Goal: Use online tool/utility

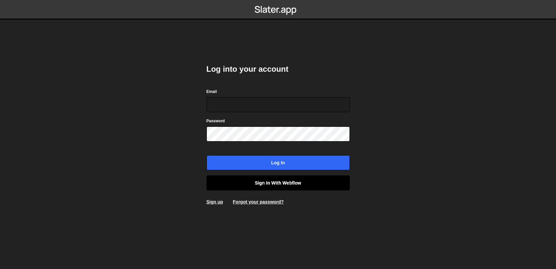
click at [281, 185] on link "Sign in with Webflow" at bounding box center [278, 182] width 143 height 15
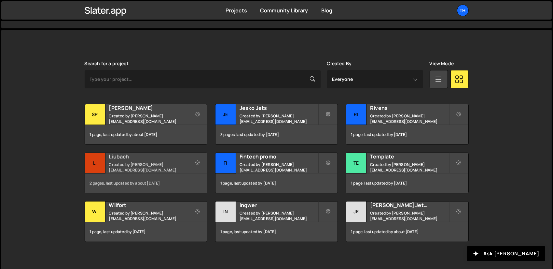
scroll to position [163, 0]
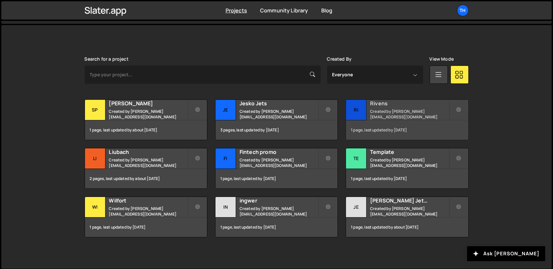
click at [393, 108] on div "Rivens Created by ivanchopei@thefirstthelast.agency" at bounding box center [407, 110] width 122 height 20
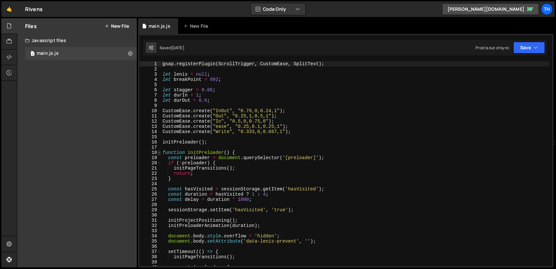
type textarea "gsap.registerPlugin(ScrollTrigger, CustomEase, SplitText);"
click at [160, 152] on span at bounding box center [159, 152] width 4 height 5
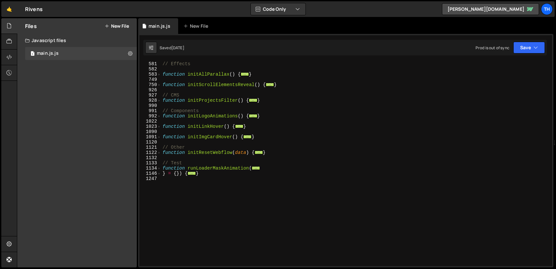
scroll to position [250, 0]
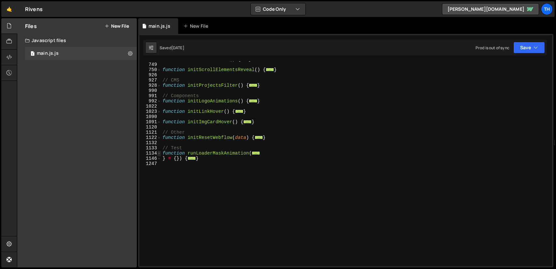
click at [160, 152] on span at bounding box center [159, 152] width 4 height 5
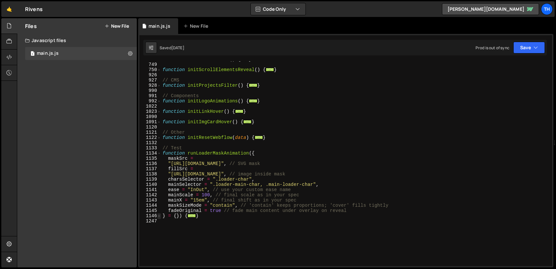
click at [159, 216] on span at bounding box center [159, 215] width 4 height 5
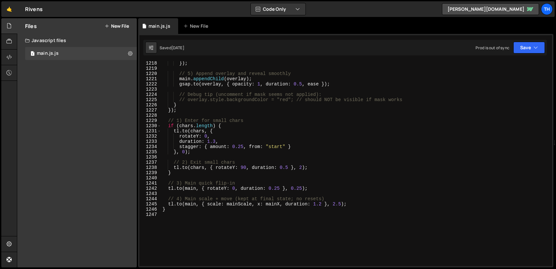
scroll to position [777, 0]
